Goal: Transaction & Acquisition: Purchase product/service

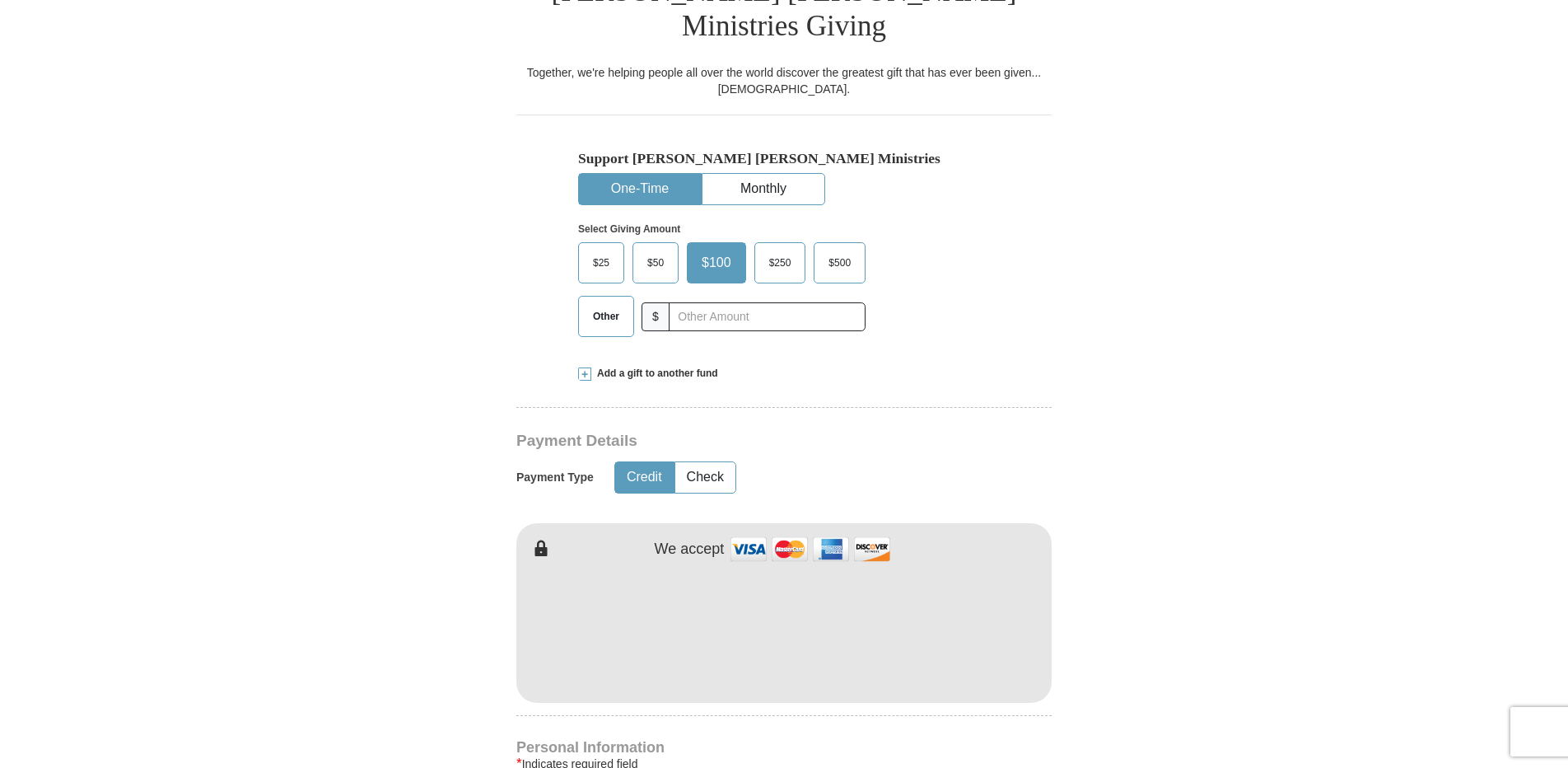
scroll to position [466, 0]
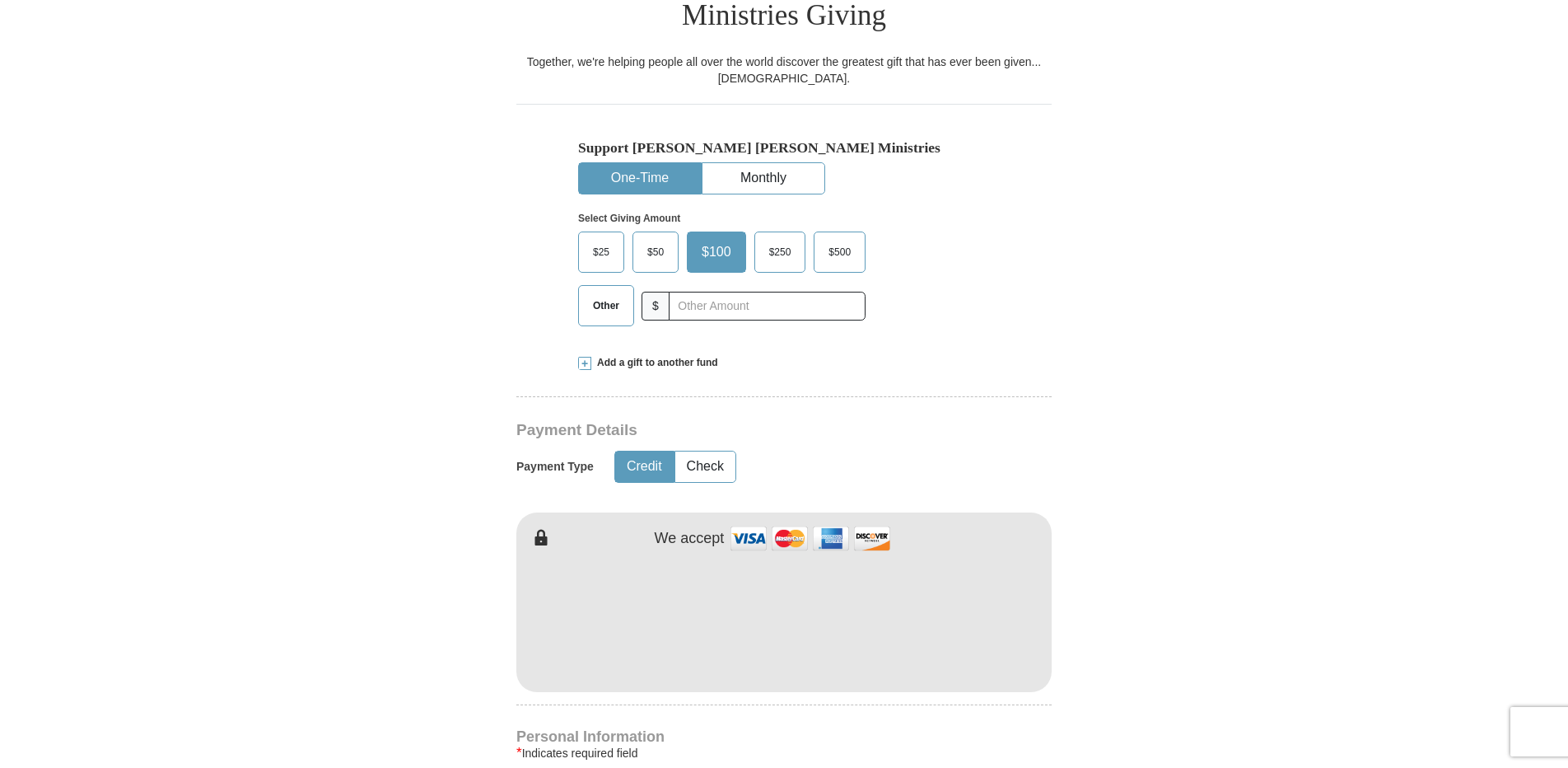
click at [615, 294] on span "Other" at bounding box center [606, 306] width 43 height 25
click at [0, 0] on input "Other" at bounding box center [0, 0] width 0 height 0
type input "300"
click at [1203, 246] on form "Already have an account? Sign in for faster giving. Don't have an account? Crea…" at bounding box center [784, 633] width 939 height 2067
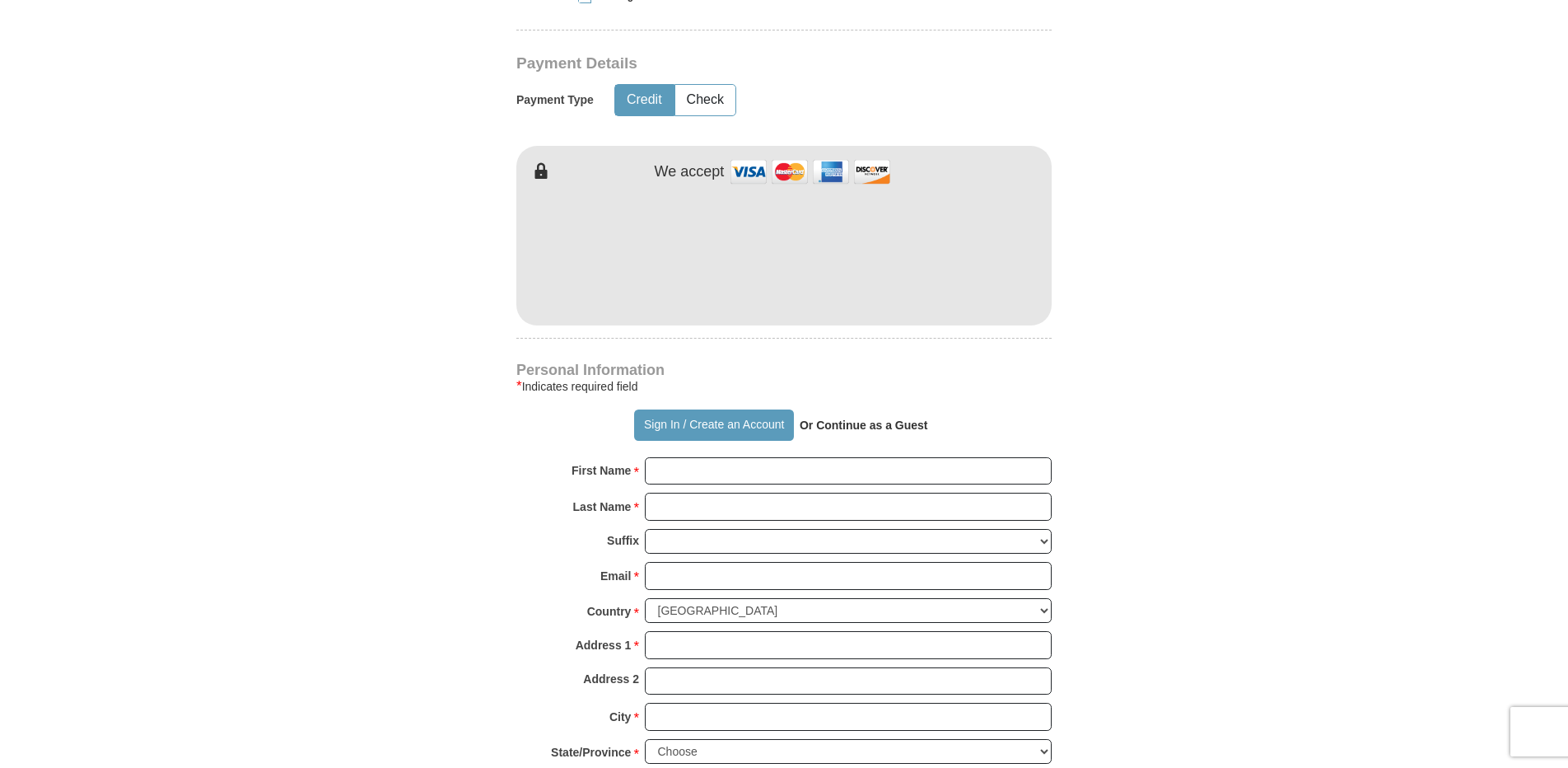
scroll to position [842, 0]
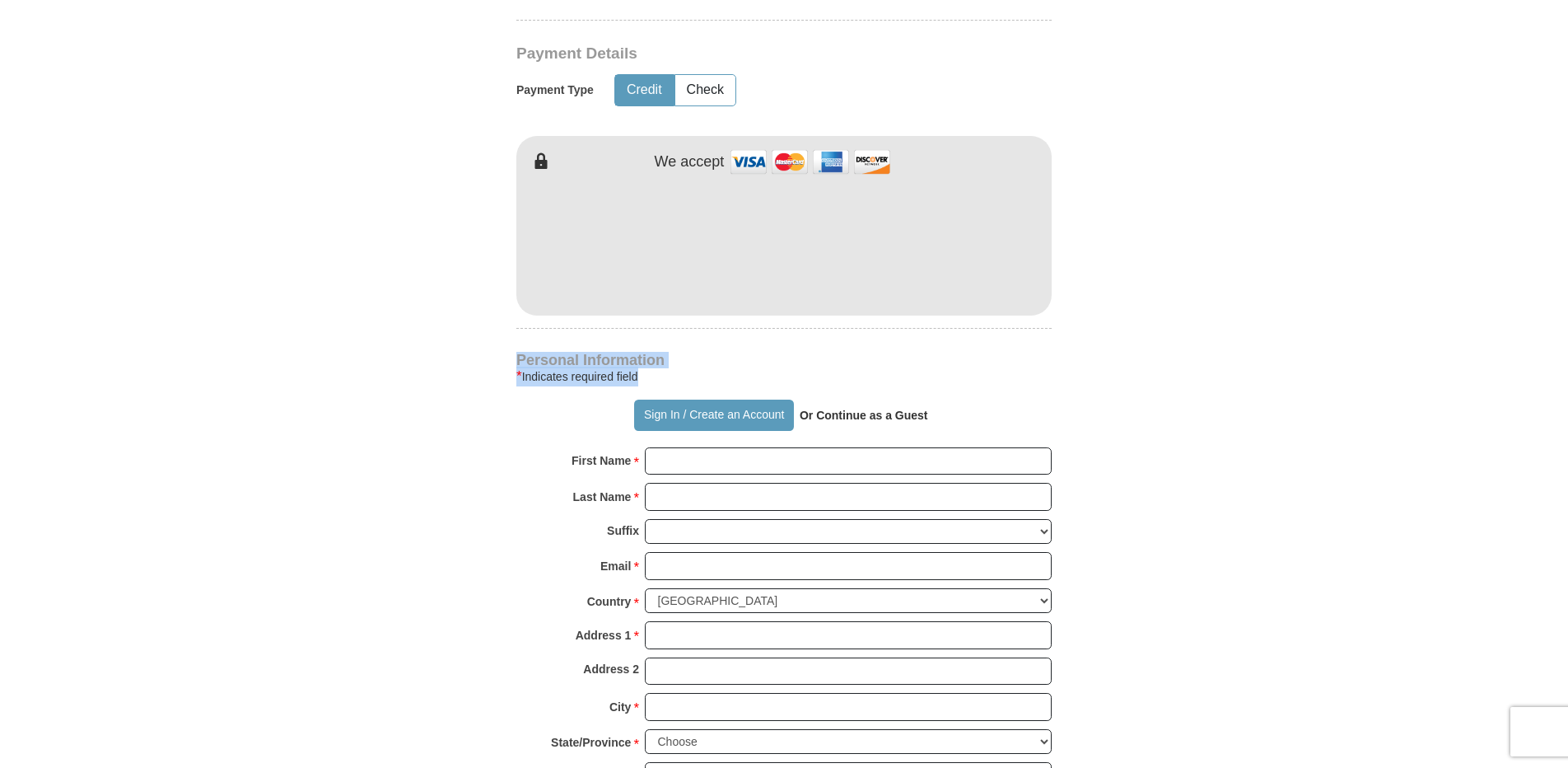
drag, startPoint x: 1567, startPoint y: 265, endPoint x: 1559, endPoint y: 336, distance: 71.4
click at [1559, 336] on body "Sign In Already have an account? Sign in for faster giving. Don't have an accou…" at bounding box center [784, 759] width 1568 height 3203
drag, startPoint x: 1553, startPoint y: 327, endPoint x: 1444, endPoint y: 259, distance: 128.5
click at [1444, 259] on body "Sign In Already have an account? Sign in for faster giving. Don't have an accou…" at bounding box center [784, 759] width 1568 height 3203
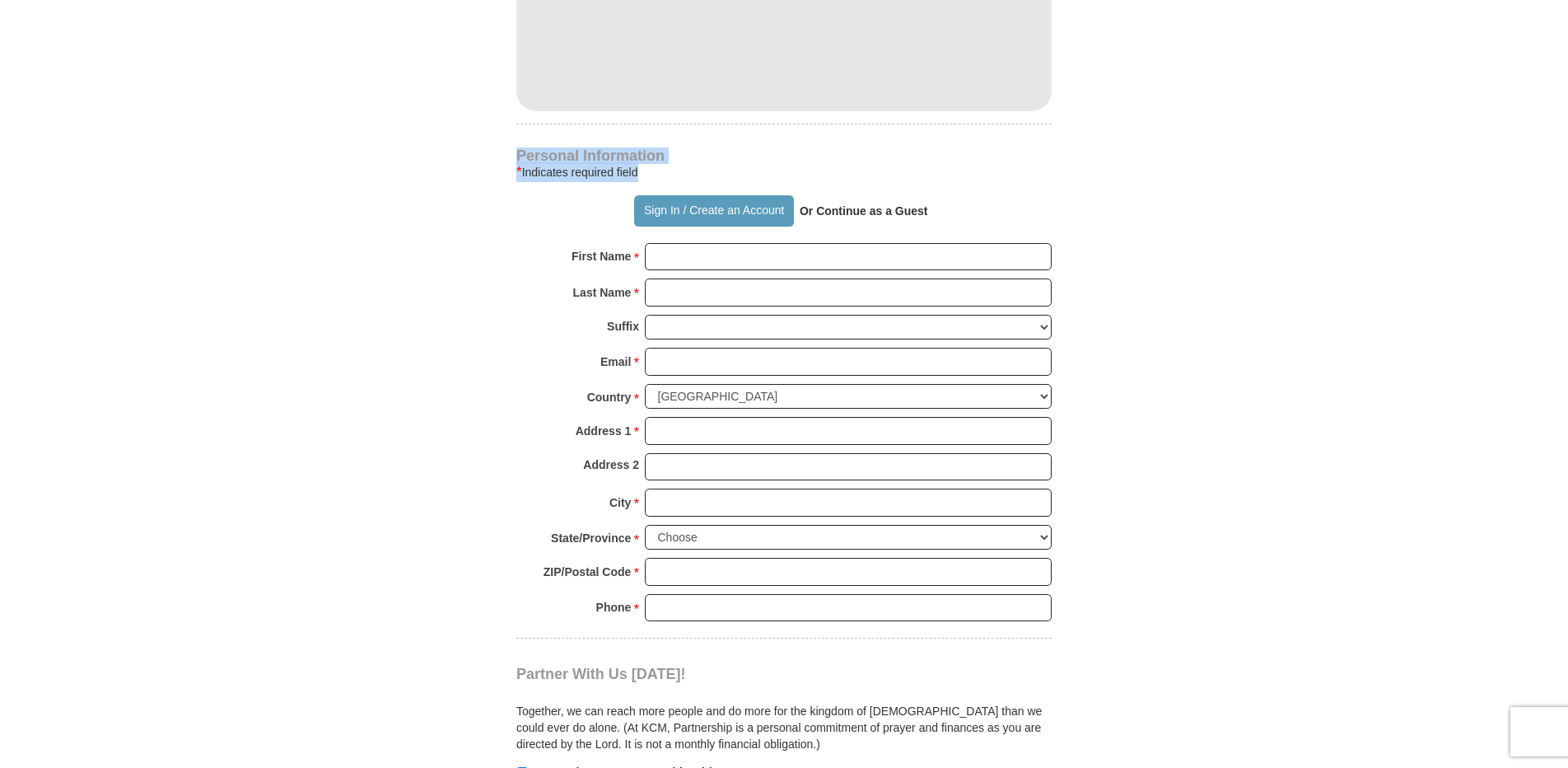
scroll to position [1097, 0]
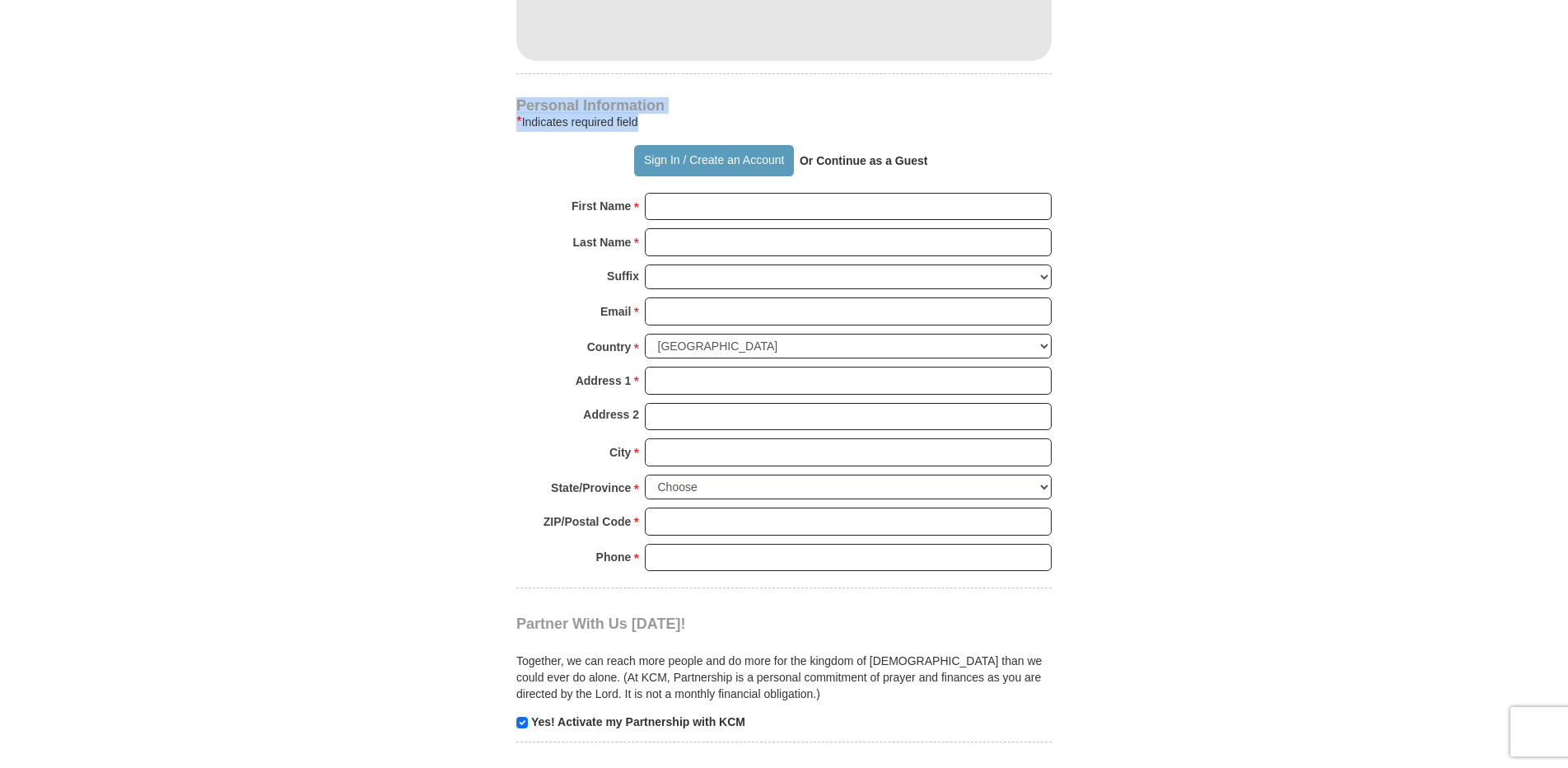
click at [1200, 71] on form "Already have an account? Sign in for faster giving. Don't have an account? Crea…" at bounding box center [784, 3] width 939 height 2067
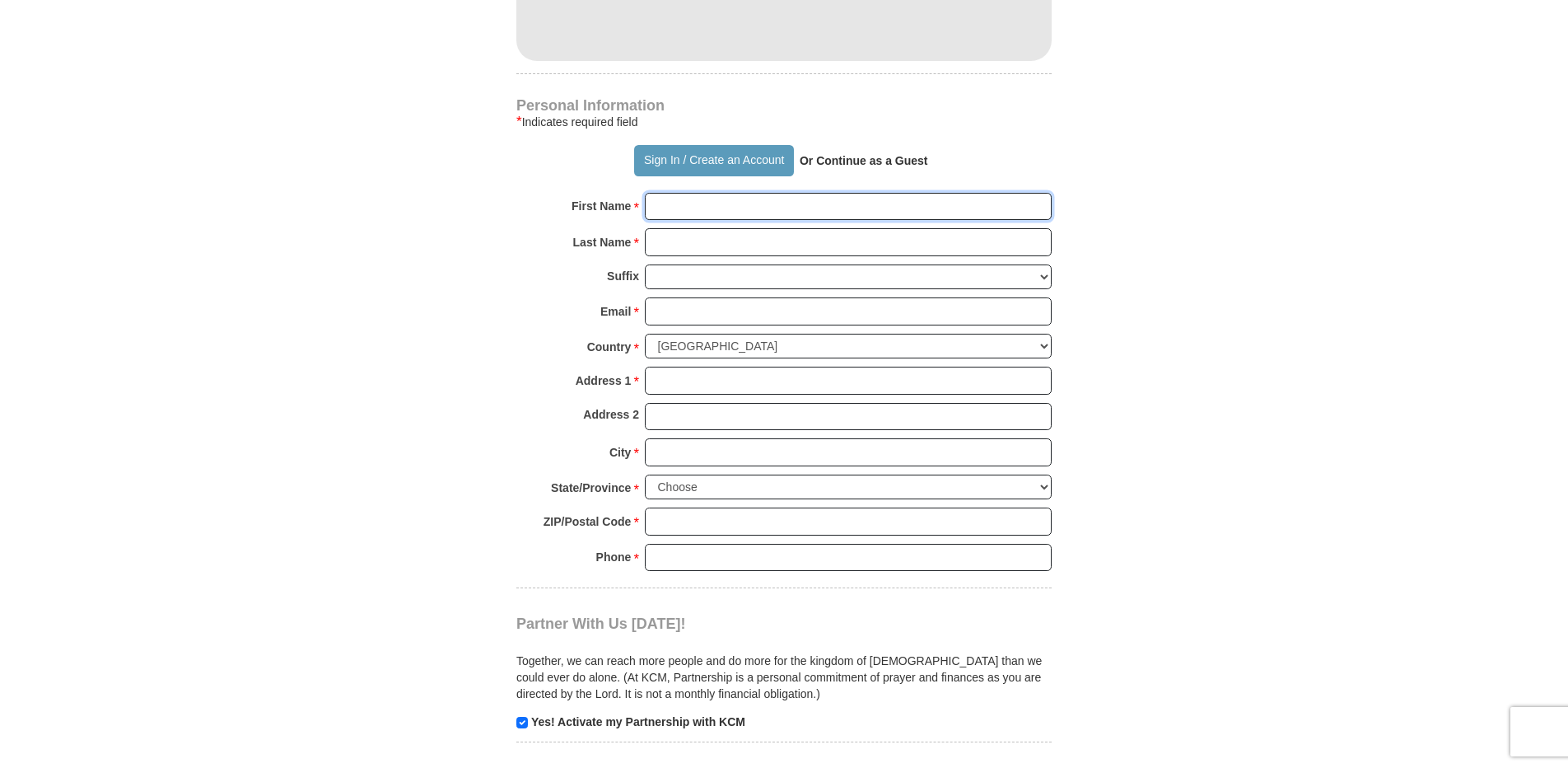
click at [789, 193] on input "First Name *" at bounding box center [848, 207] width 407 height 28
type input "[PERSON_NAME]"
type input "[EMAIL_ADDRESS][DOMAIN_NAME]"
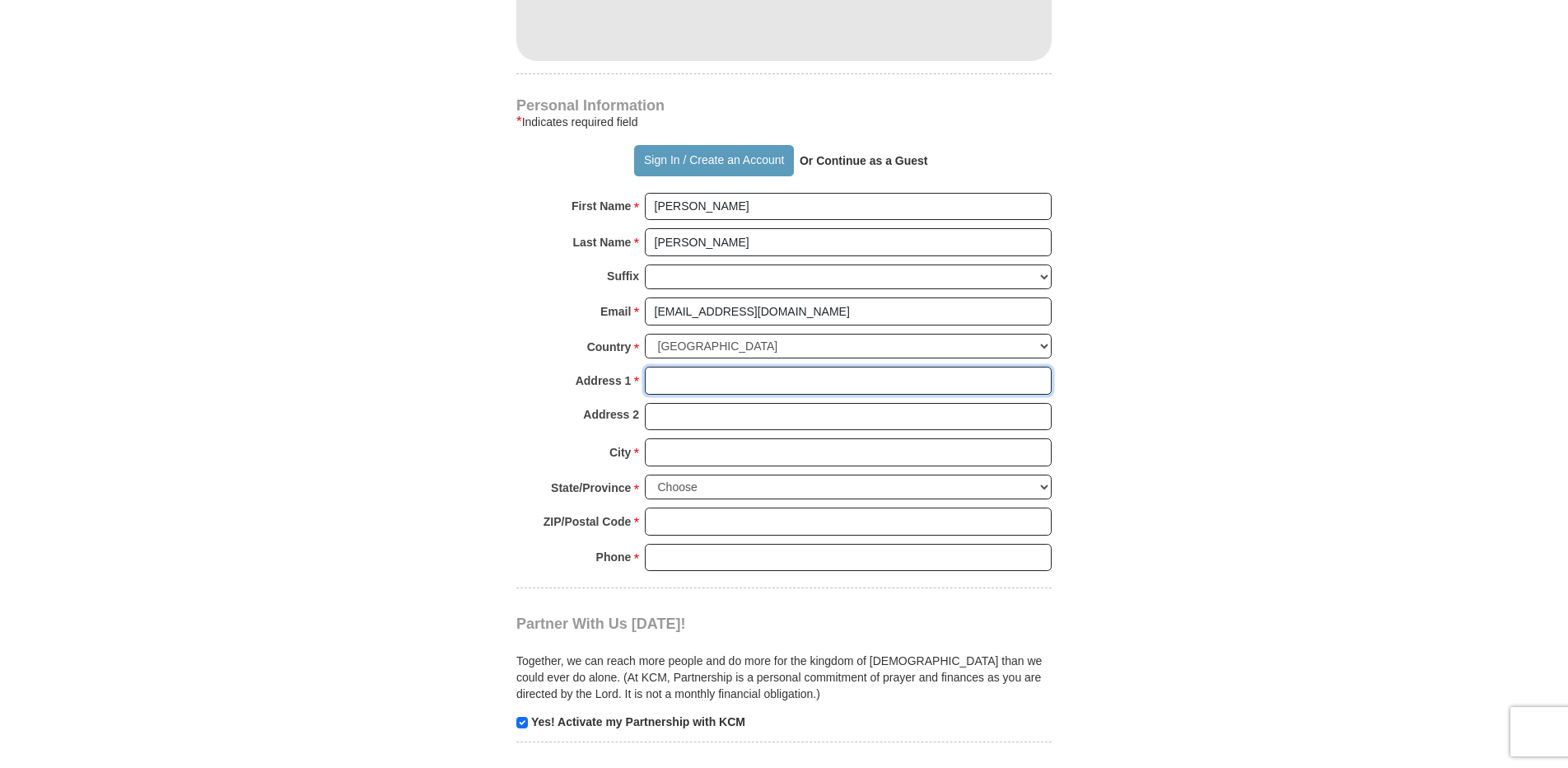
type input "[STREET_ADDRESS]"
type input "[PERSON_NAME]"
type input "78634"
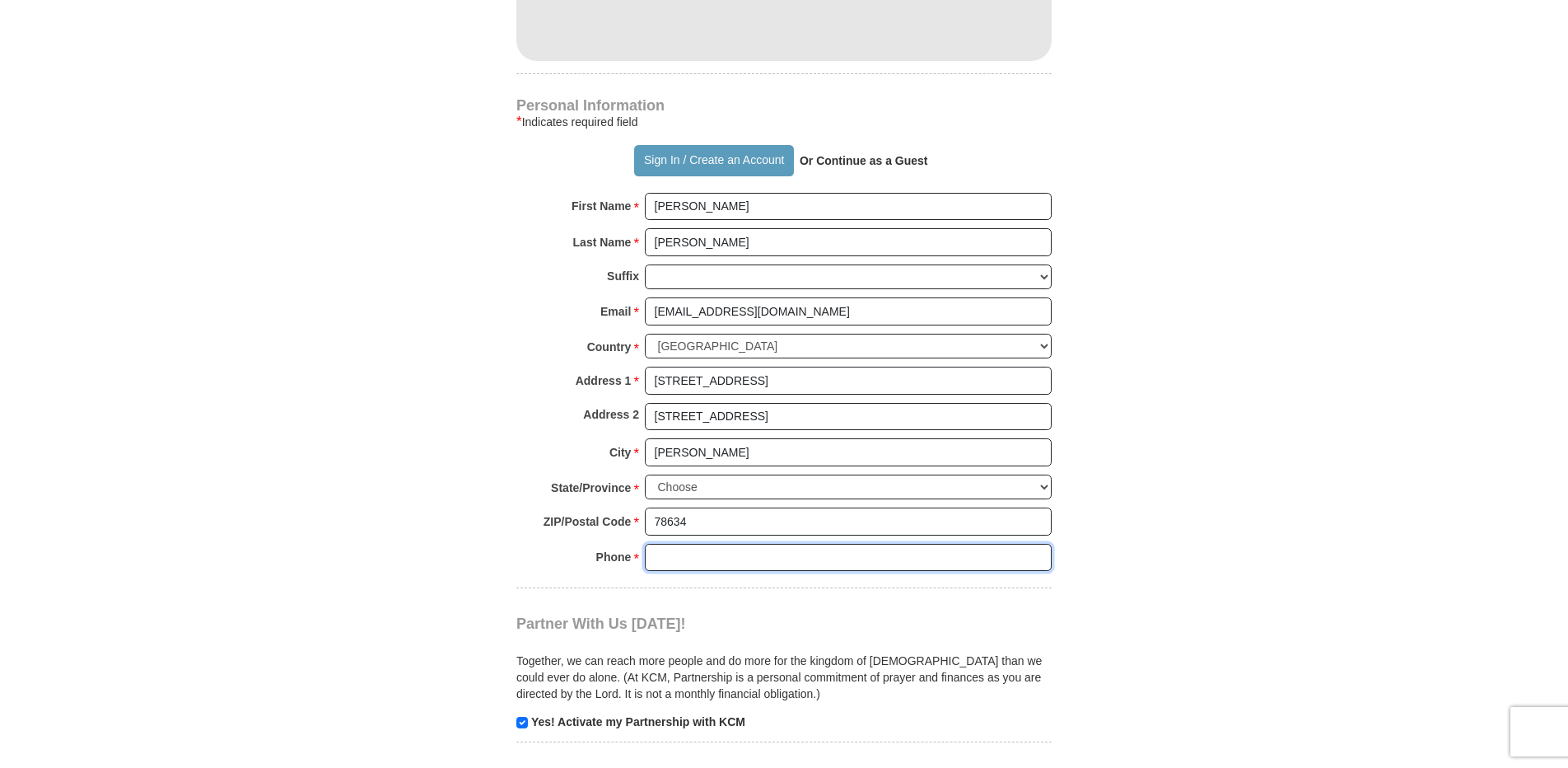
type input "15127137731"
drag, startPoint x: 740, startPoint y: 380, endPoint x: 640, endPoint y: 387, distance: 100.2
click at [631, 403] on div "Address 2 [STREET_ADDRESS]" at bounding box center [784, 421] width 535 height 37
click at [725, 475] on select "Choose [US_STATE] [US_STATE] [US_STATE] [US_STATE] [US_STATE] Armed Forces Amer…" at bounding box center [848, 488] width 407 height 26
select select "[GEOGRAPHIC_DATA]"
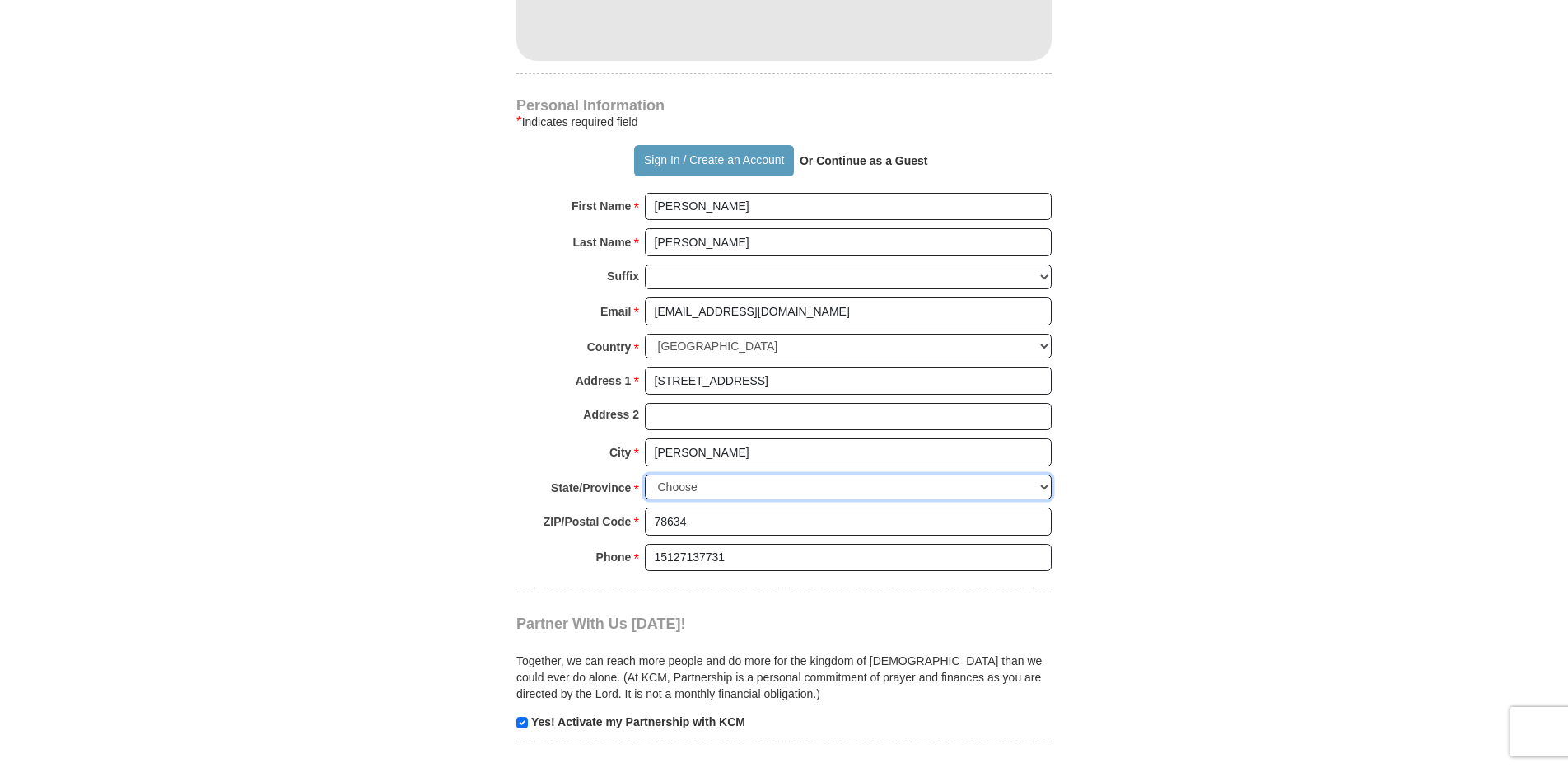
click at [645, 475] on select "Choose [US_STATE] [US_STATE] [US_STATE] [US_STATE] [US_STATE] Armed Forces Amer…" at bounding box center [848, 488] width 407 height 26
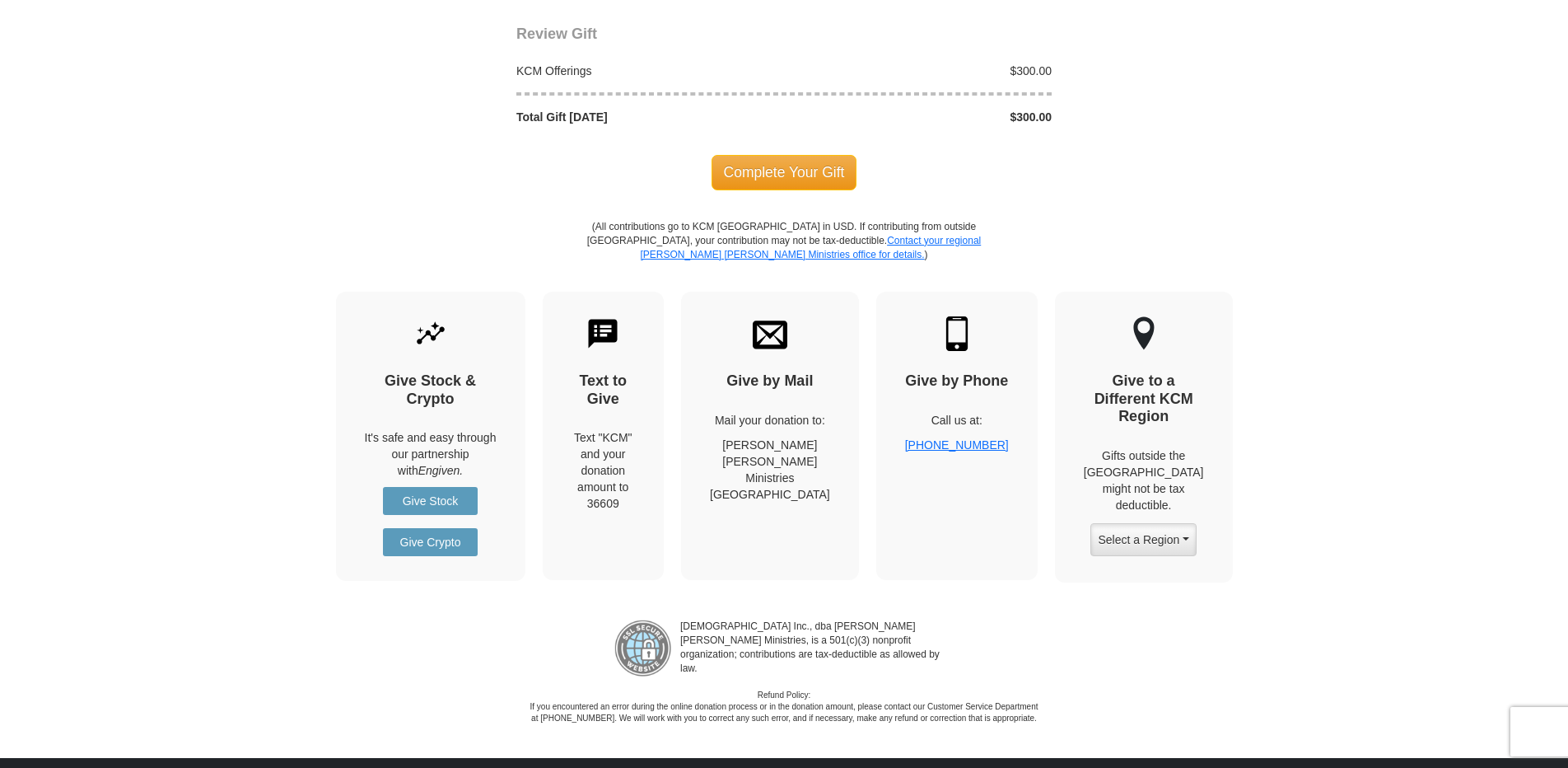
scroll to position [1844, 0]
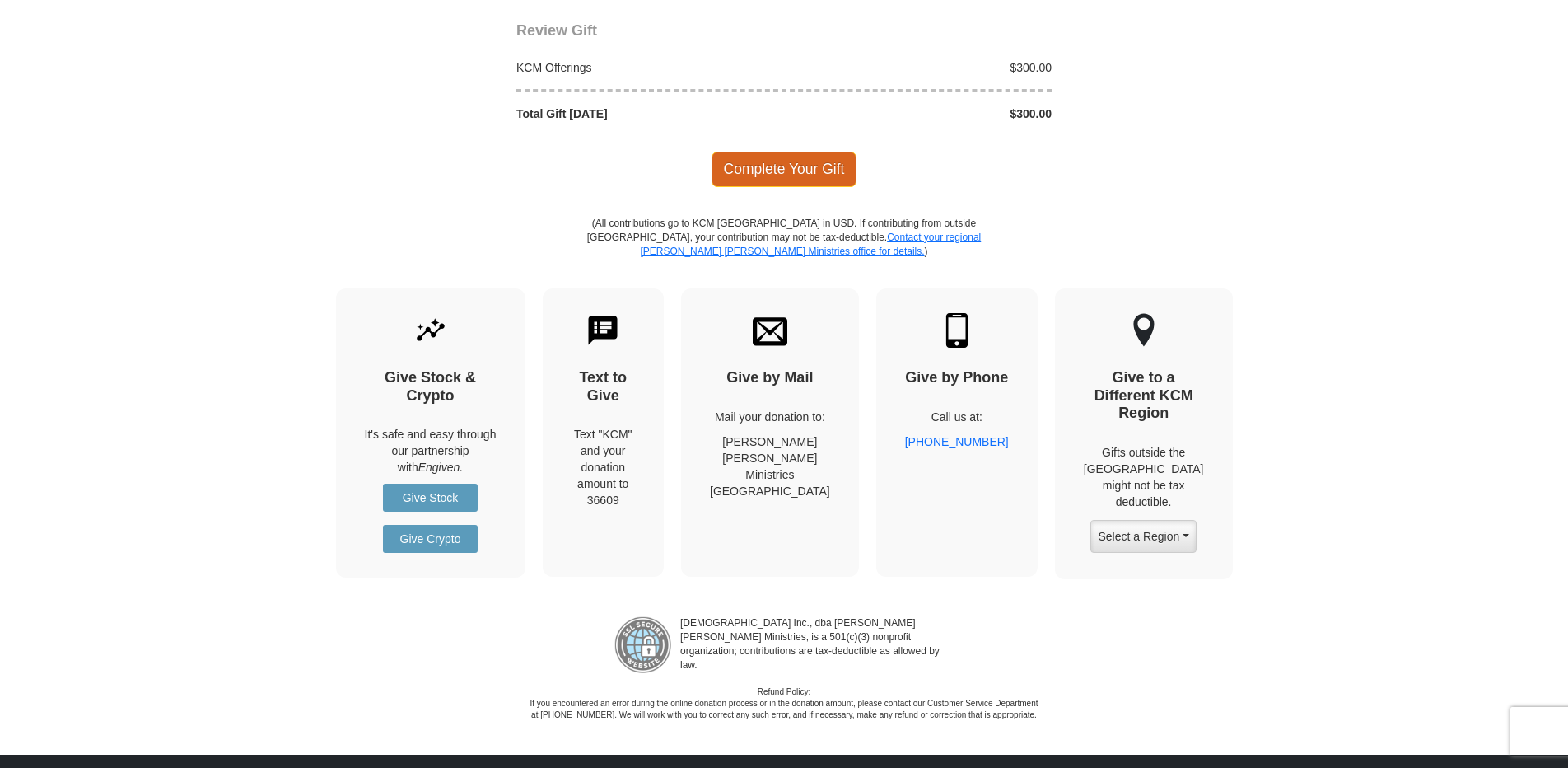
click at [789, 152] on span "Complete Your Gift" at bounding box center [784, 169] width 145 height 35
